Goal: Task Accomplishment & Management: Complete application form

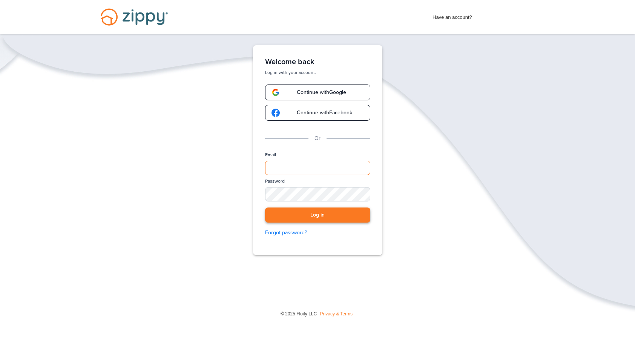
type input "**********"
click at [305, 213] on button "Log in" at bounding box center [317, 214] width 105 height 15
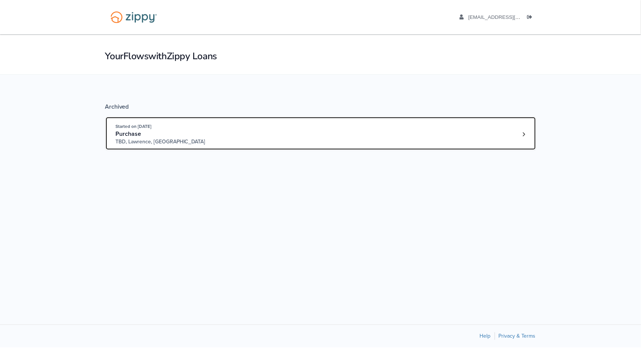
click at [256, 140] on div "Started on [DATE] Purchase TBD, [GEOGRAPHIC_DATA], [GEOGRAPHIC_DATA]" at bounding box center [317, 134] width 402 height 23
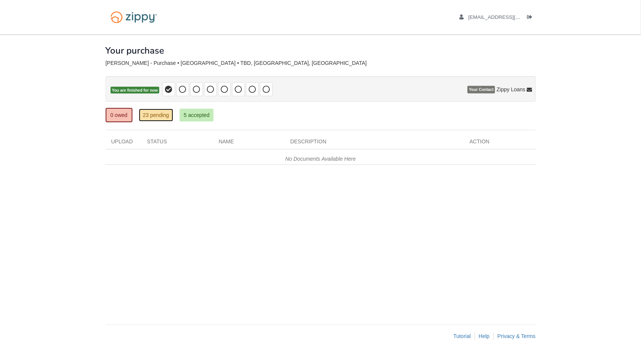
click at [157, 112] on link "23 pending" at bounding box center [156, 115] width 34 height 13
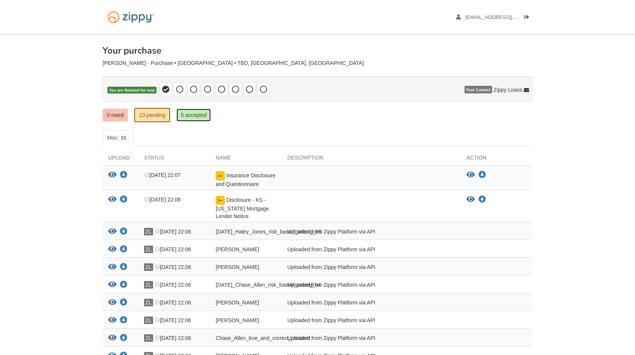
click at [196, 118] on link "5 accepted" at bounding box center [194, 115] width 34 height 13
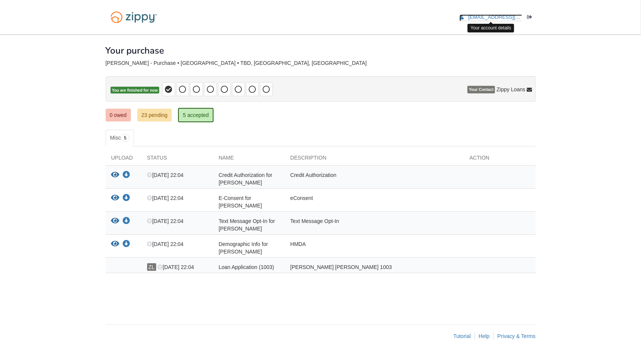
click at [489, 17] on span "[EMAIL_ADDRESS][DOMAIN_NAME]" at bounding box center [511, 17] width 86 height 6
click at [165, 109] on link "23 pending" at bounding box center [154, 115] width 34 height 13
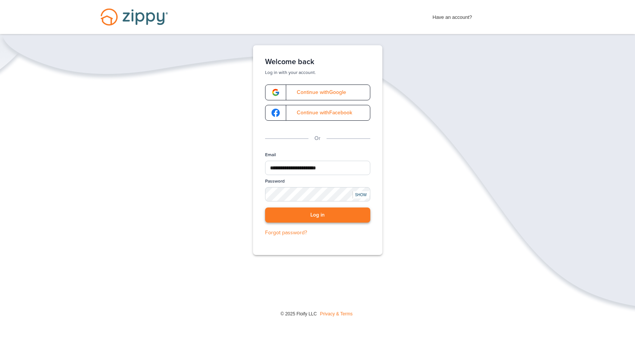
click at [334, 215] on button "Log in" at bounding box center [317, 214] width 105 height 15
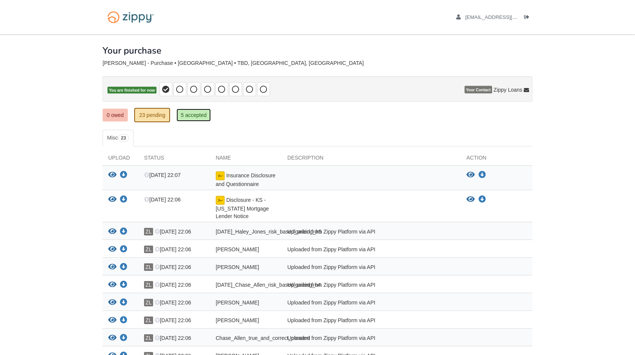
click at [198, 112] on link "5 accepted" at bounding box center [194, 115] width 34 height 13
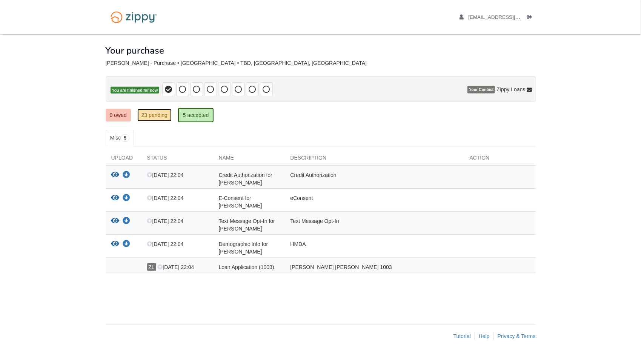
click at [167, 112] on link "23 pending" at bounding box center [154, 115] width 34 height 13
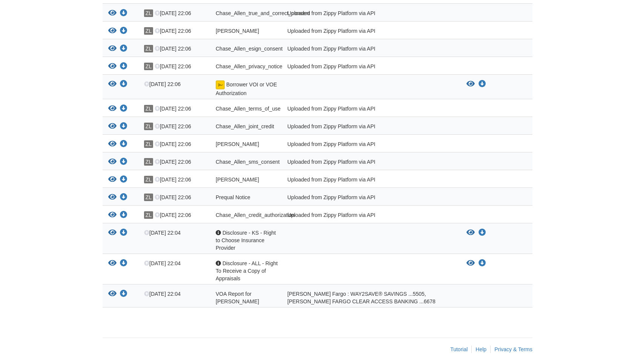
scroll to position [325, 0]
click at [113, 218] on icon "View Chase_Allen_credit_authorization" at bounding box center [112, 215] width 8 height 8
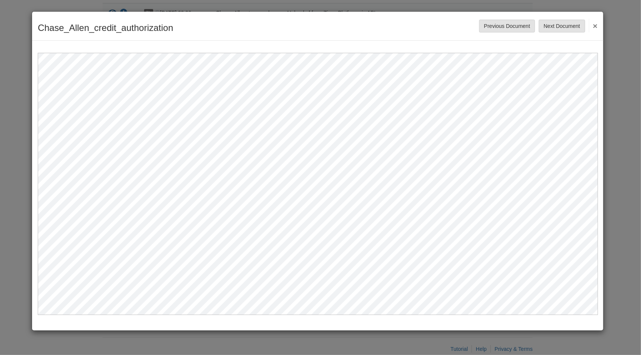
click at [593, 27] on button "×" at bounding box center [593, 26] width 9 height 14
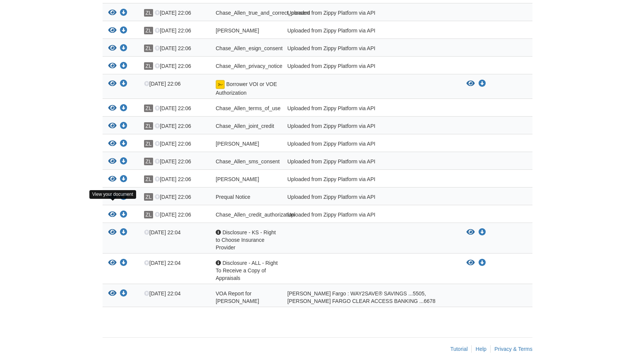
click at [112, 201] on icon "View Prequal Notice" at bounding box center [112, 197] width 8 height 8
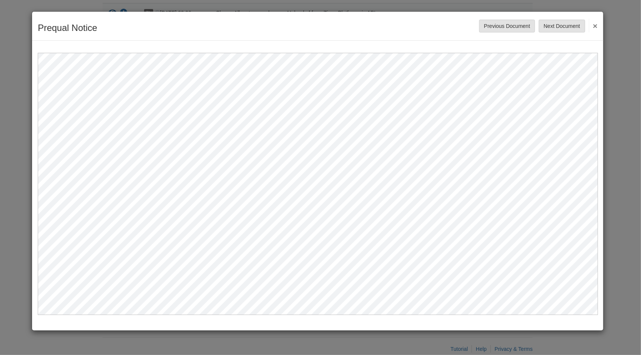
click at [594, 26] on button "×" at bounding box center [593, 26] width 9 height 14
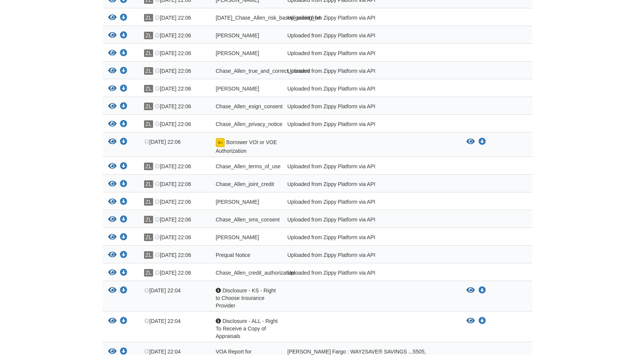
scroll to position [261, 0]
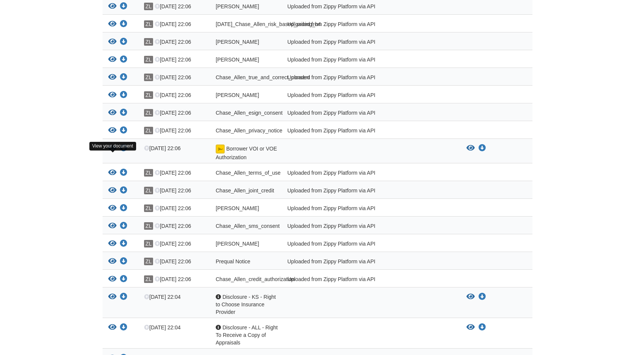
click at [112, 152] on icon "View Borrower VOI or VOE Authorization" at bounding box center [112, 148] width 8 height 8
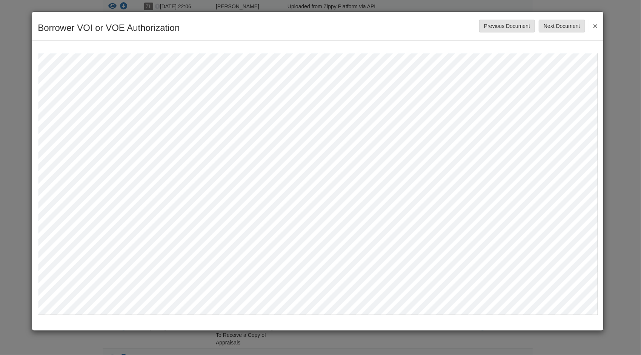
click at [596, 26] on button "×" at bounding box center [593, 26] width 9 height 14
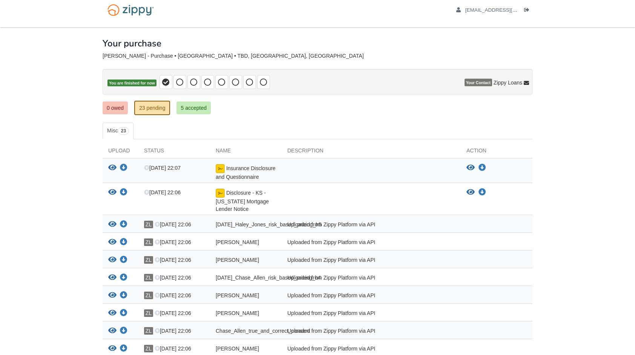
scroll to position [0, 0]
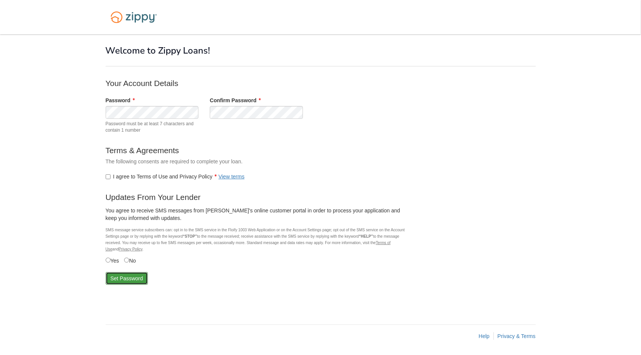
click at [120, 273] on button "Set Password" at bounding box center [127, 278] width 42 height 13
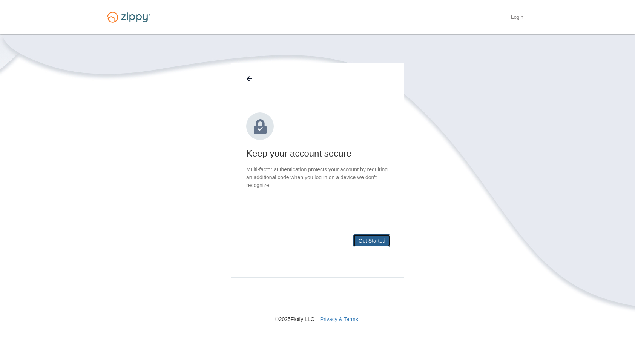
click at [368, 236] on button "Get Started" at bounding box center [371, 240] width 37 height 13
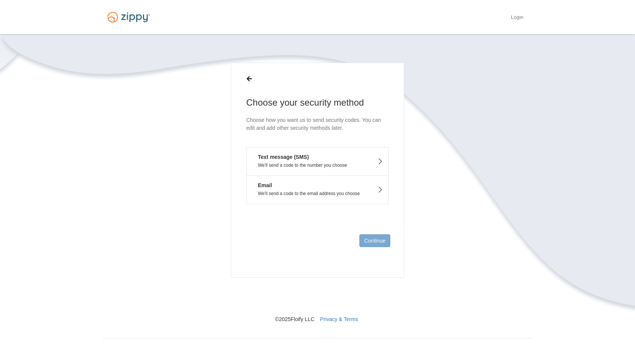
click at [357, 154] on button "Text message (SMS) We'll send a code to the number you choose" at bounding box center [317, 161] width 143 height 28
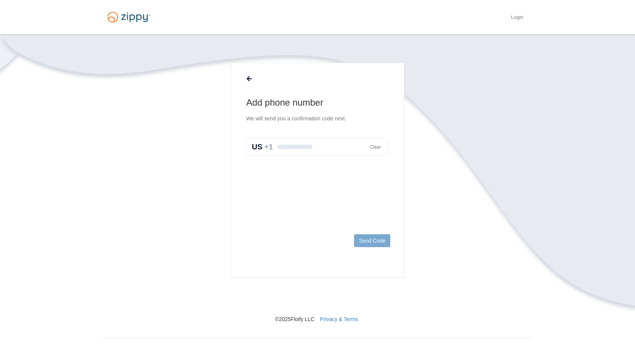
click at [346, 149] on input "text" at bounding box center [317, 147] width 143 height 18
type input "**********"
click at [373, 241] on button "Send Code" at bounding box center [372, 240] width 36 height 13
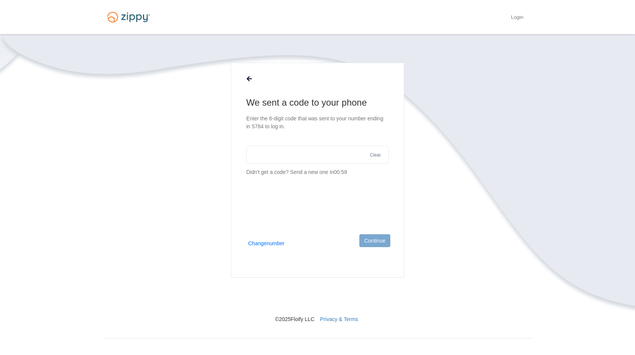
click at [330, 158] on input "text" at bounding box center [317, 155] width 143 height 18
type input "******"
click at [369, 238] on button "Continue" at bounding box center [374, 240] width 31 height 13
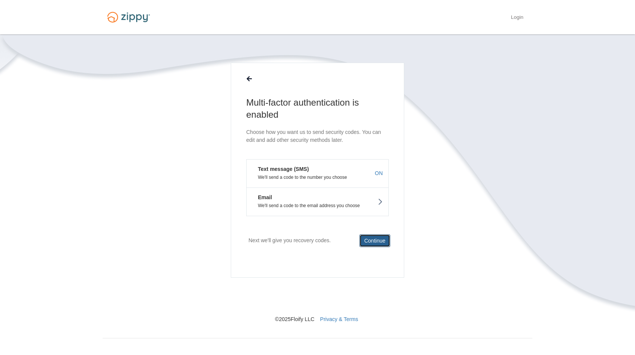
click at [379, 241] on button "Continue" at bounding box center [374, 240] width 31 height 13
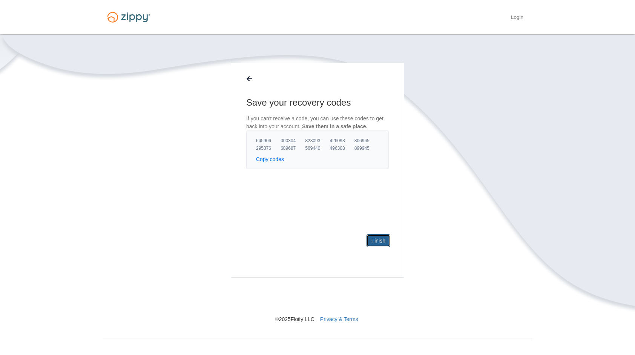
click at [379, 241] on link "Finish" at bounding box center [379, 240] width 24 height 13
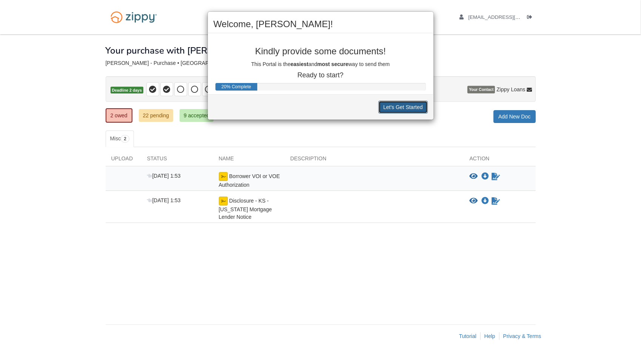
click at [397, 108] on button "Let's Get Started" at bounding box center [402, 107] width 49 height 13
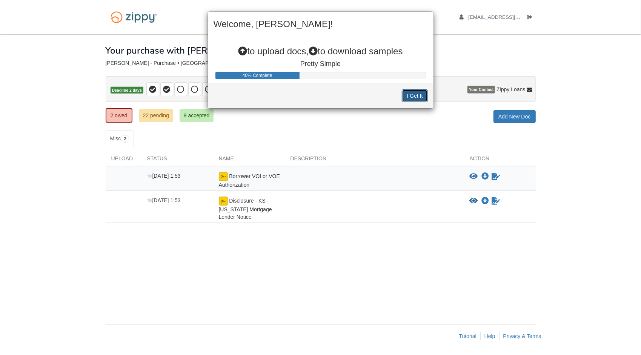
click at [415, 91] on button "I Get It" at bounding box center [415, 95] width 26 height 13
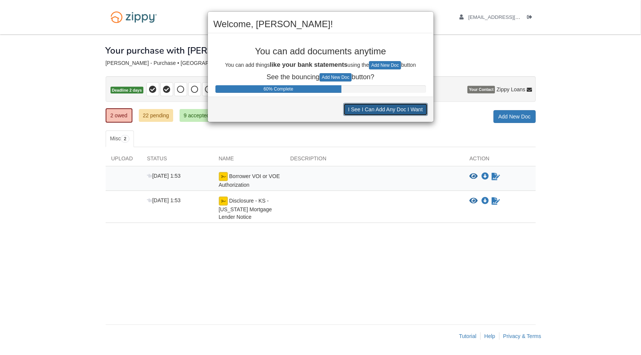
click at [400, 108] on button "I See I Can Add Any Doc I Want" at bounding box center [385, 109] width 84 height 13
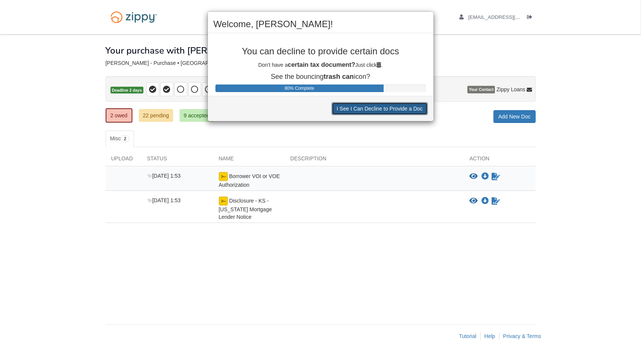
click at [405, 107] on button "I See I Can Decline to Provide a Doc" at bounding box center [380, 108] width 96 height 13
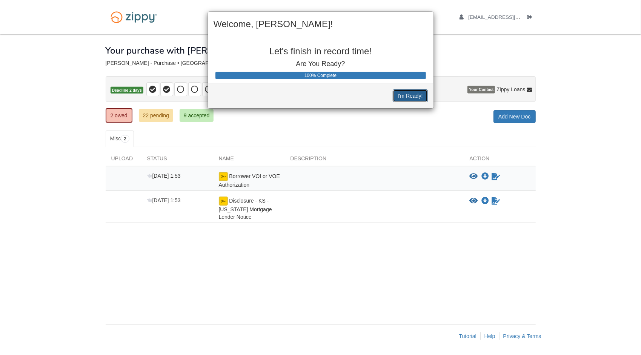
click at [416, 96] on button "I'm Ready!" at bounding box center [410, 95] width 35 height 13
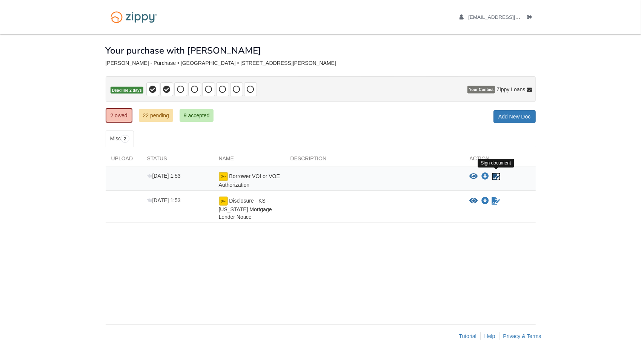
click at [494, 176] on icon "Sign Form" at bounding box center [496, 177] width 8 height 8
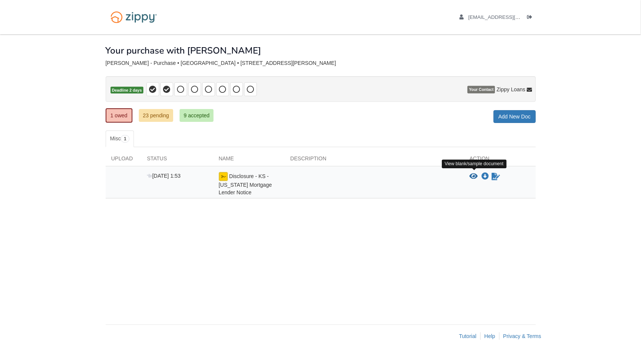
click at [474, 173] on icon "View Disclosure - KS - Kansas Mortgage Lender Notice" at bounding box center [474, 177] width 8 height 8
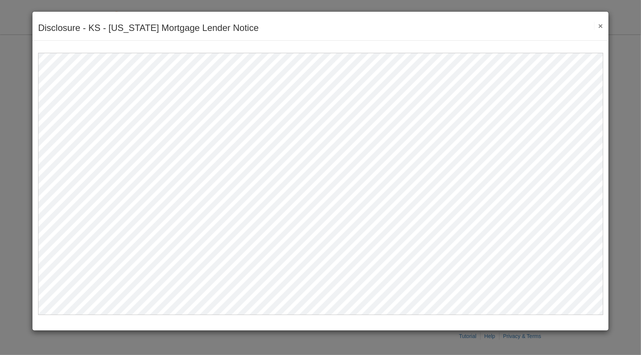
click at [599, 24] on button "×" at bounding box center [598, 26] width 9 height 8
